Goal: Information Seeking & Learning: Learn about a topic

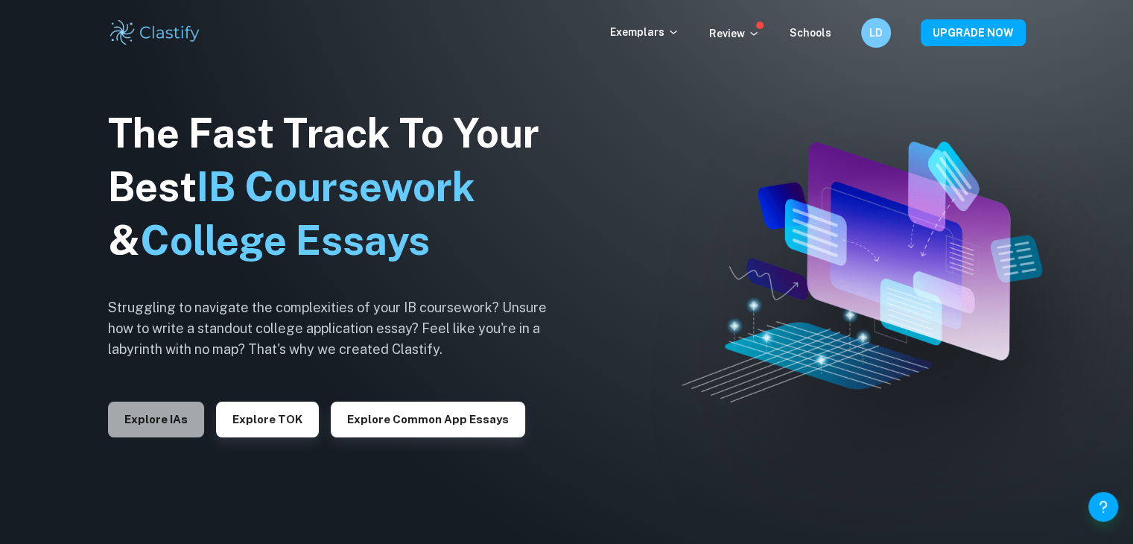
click at [190, 415] on button "Explore IAs" at bounding box center [156, 419] width 96 height 36
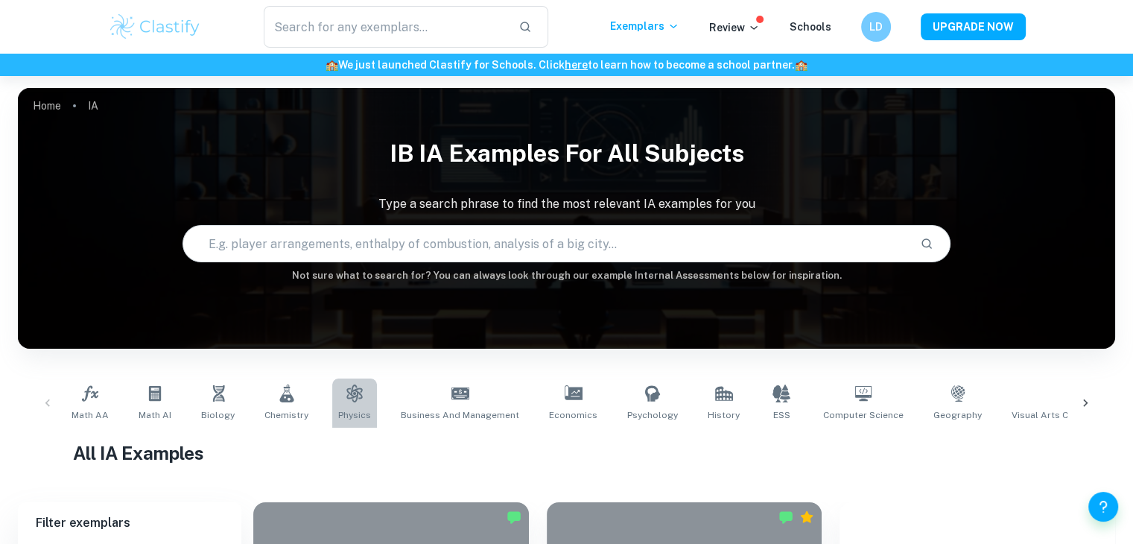
click at [369, 400] on link "Physics" at bounding box center [354, 402] width 45 height 49
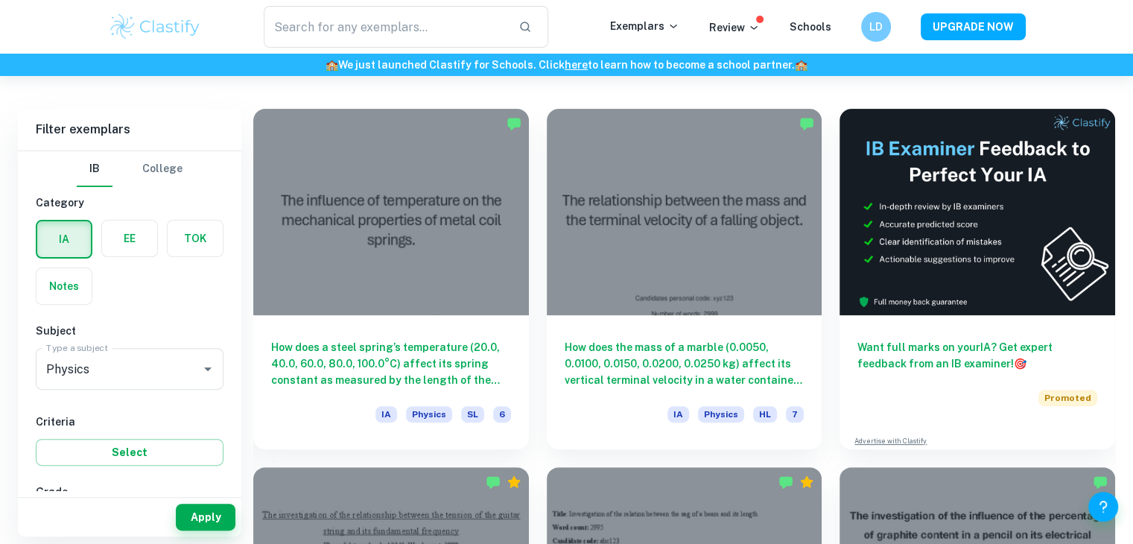
scroll to position [398, 0]
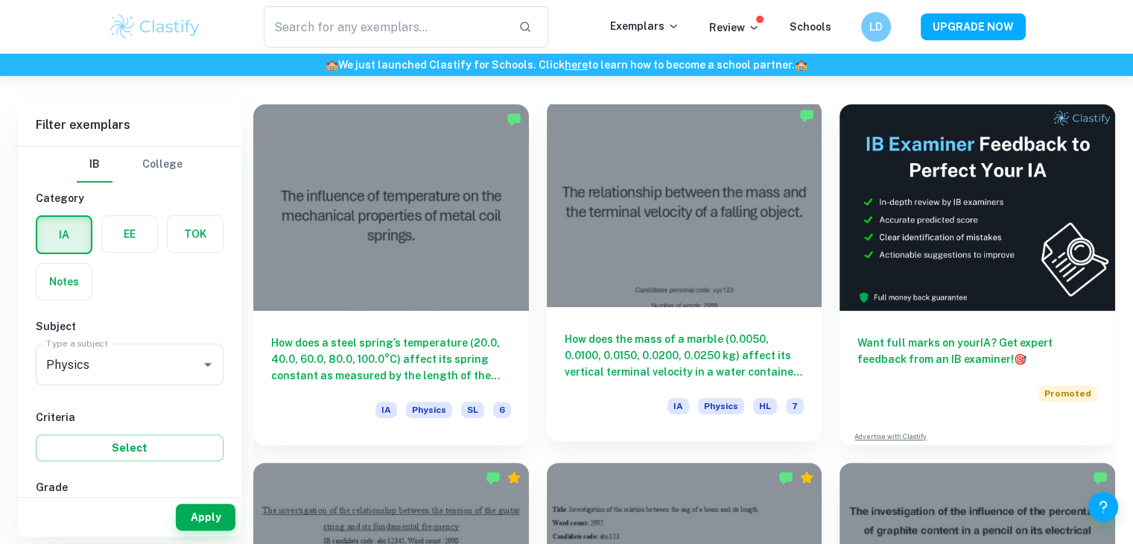
click at [646, 246] on div at bounding box center [685, 204] width 276 height 206
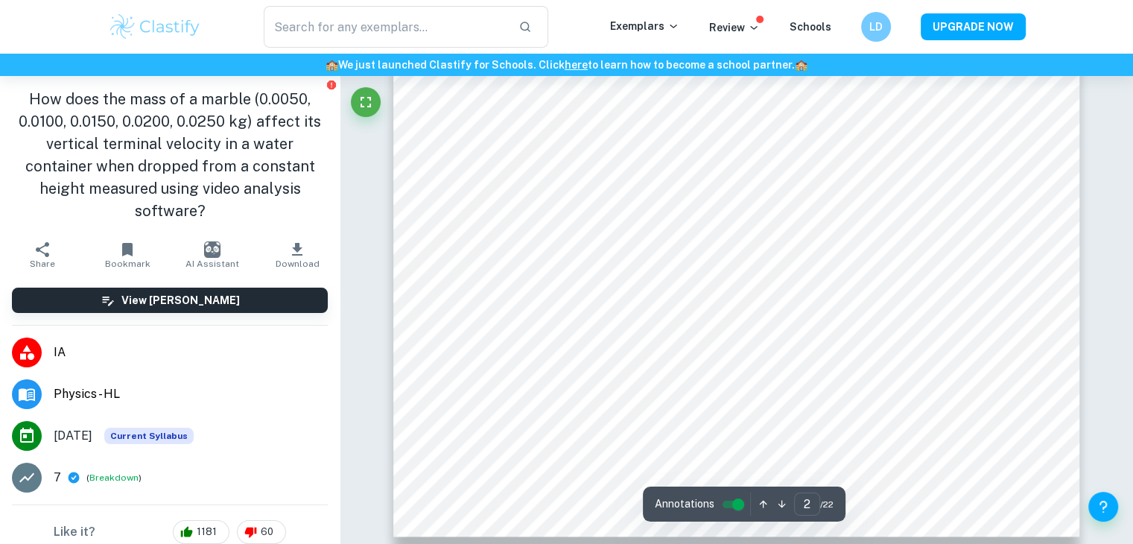
scroll to position [1611, 0]
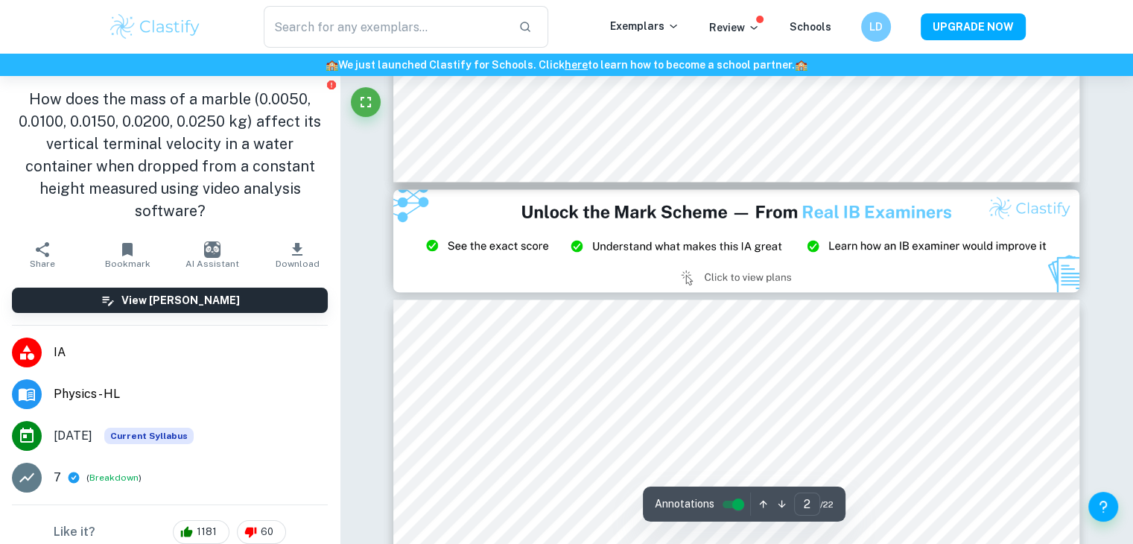
type input "3"
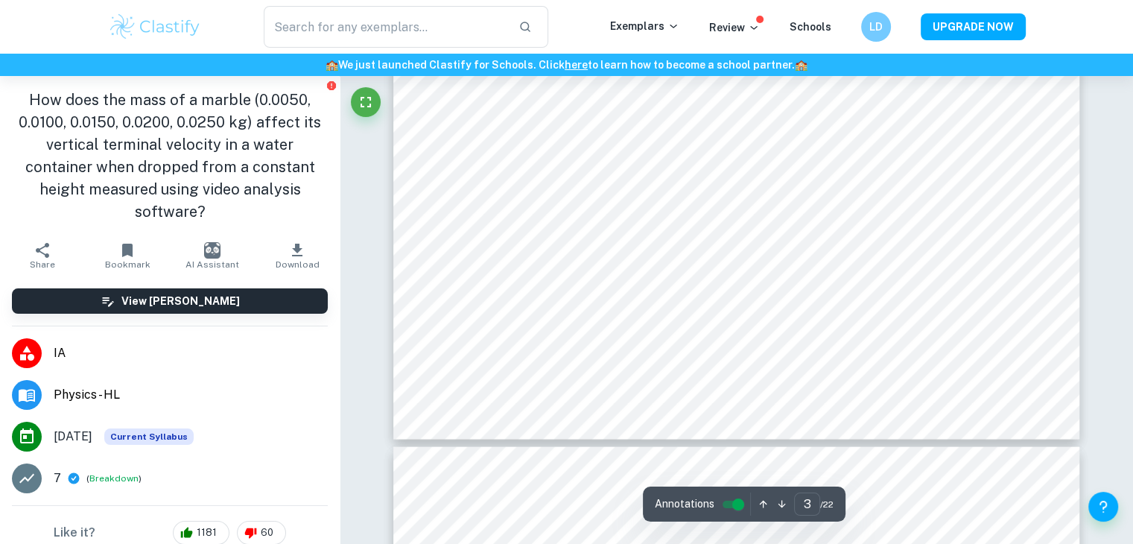
scroll to position [2800, 0]
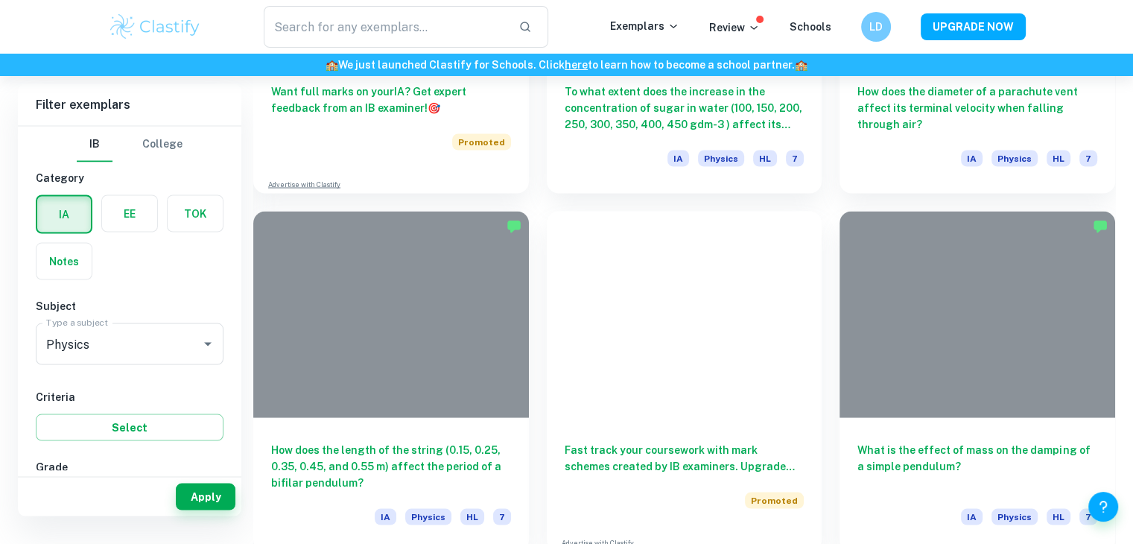
scroll to position [398, 0]
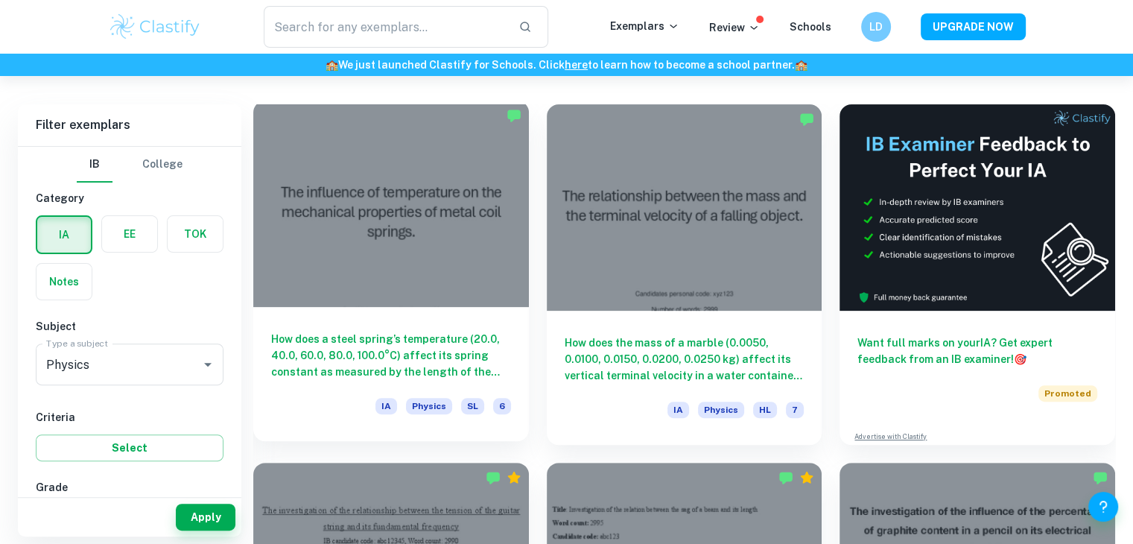
click at [412, 184] on div at bounding box center [391, 204] width 276 height 206
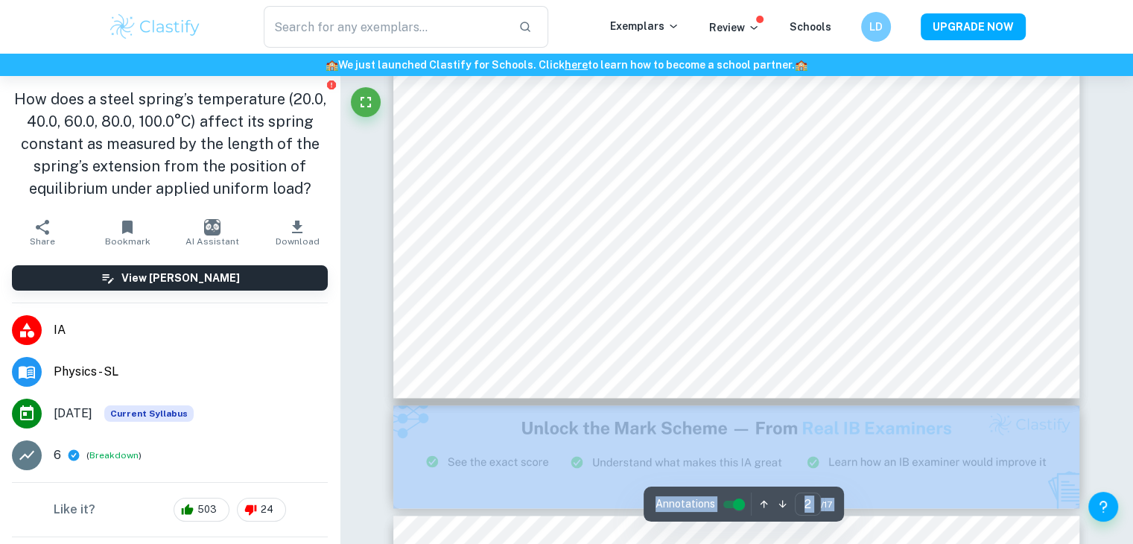
scroll to position [1752, 0]
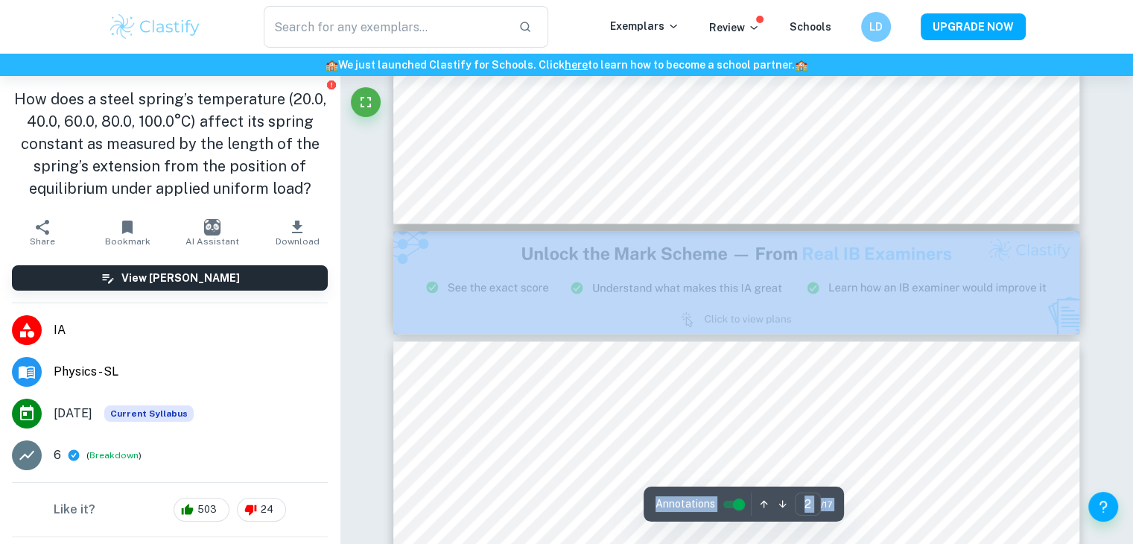
type input "3"
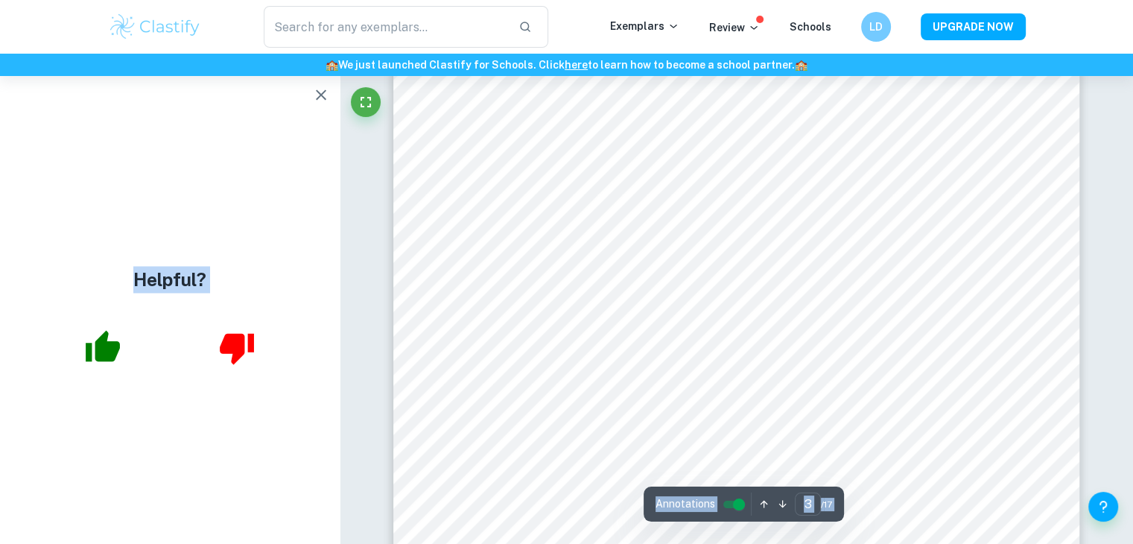
scroll to position [2250, 0]
